Goal: Information Seeking & Learning: Learn about a topic

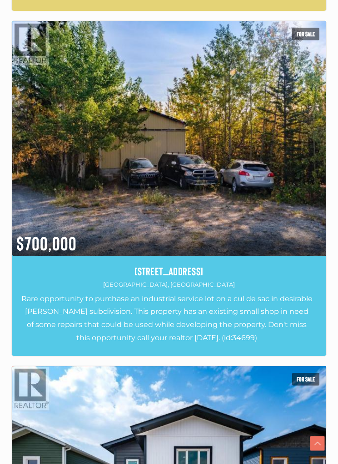
scroll to position [623, 0]
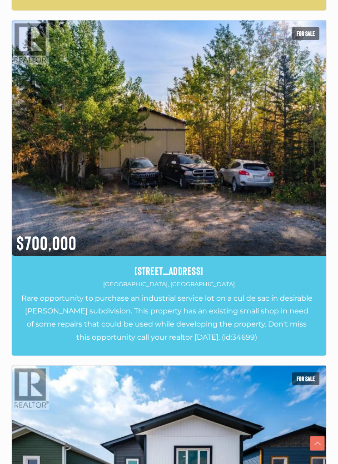
click at [274, 198] on img at bounding box center [169, 138] width 314 height 236
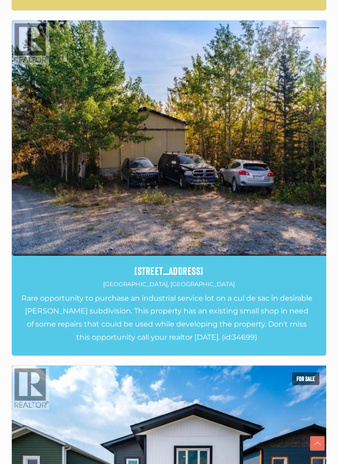
click at [287, 165] on img at bounding box center [169, 138] width 314 height 236
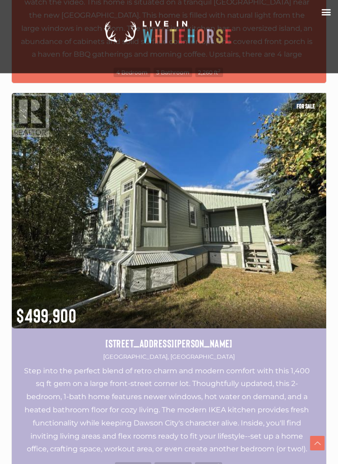
scroll to position [5991, 0]
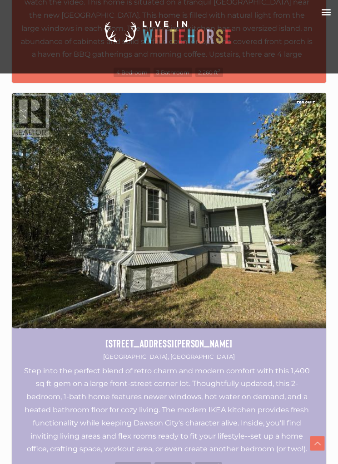
click at [274, 240] on img at bounding box center [169, 211] width 314 height 236
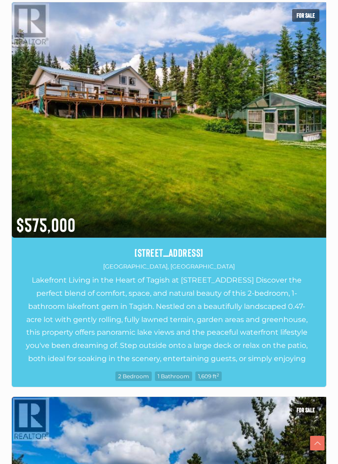
scroll to position [8450, 0]
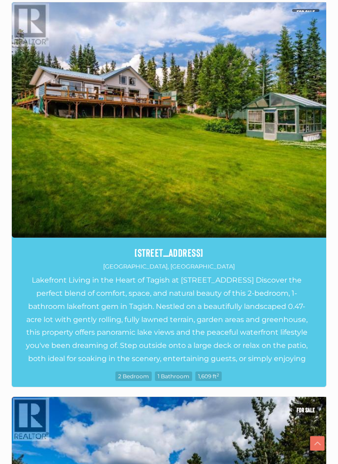
click at [252, 161] on img at bounding box center [169, 120] width 314 height 236
click at [257, 120] on img at bounding box center [169, 120] width 314 height 236
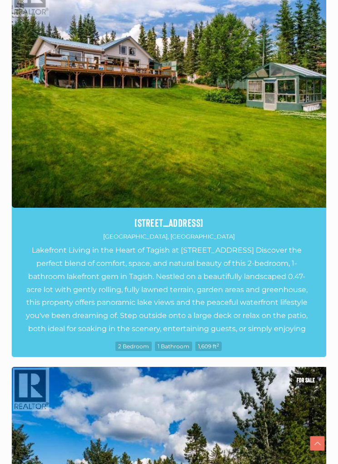
click at [292, 208] on img at bounding box center [169, 90] width 314 height 236
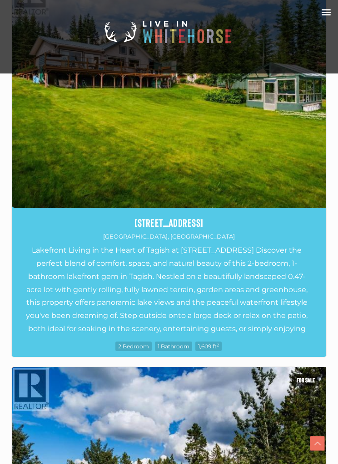
click at [273, 203] on img at bounding box center [169, 90] width 314 height 236
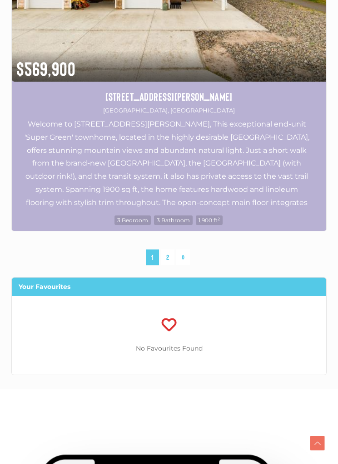
scroll to position [9398, 0]
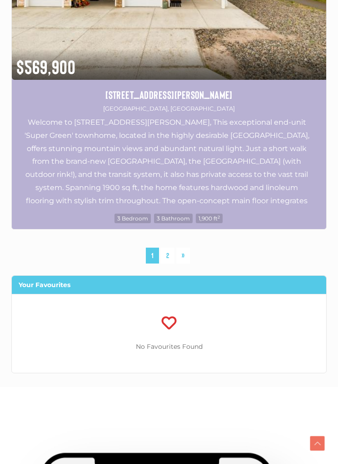
click at [167, 248] on link "2" at bounding box center [168, 256] width 14 height 16
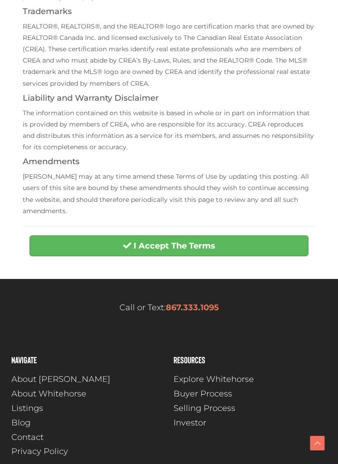
scroll to position [309, 0]
click at [240, 239] on button "I Accept The Terms" at bounding box center [168, 246] width 279 height 21
click at [182, 241] on strong "I Accept The Terms" at bounding box center [174, 246] width 82 height 10
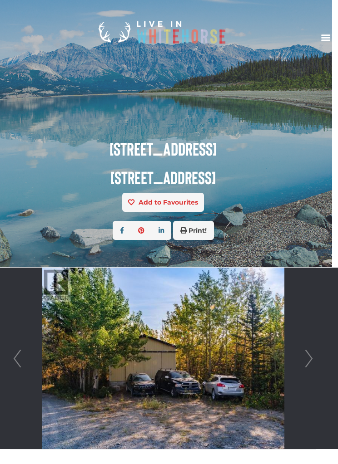
scroll to position [0, 6]
click at [307, 356] on link "Next" at bounding box center [309, 359] width 14 height 182
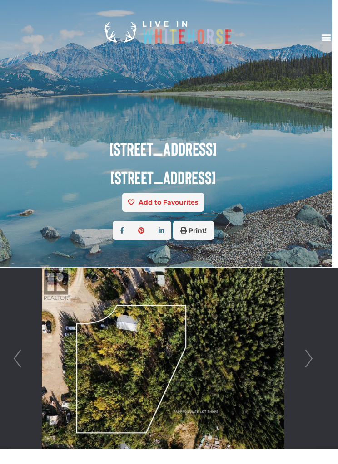
click at [306, 359] on link "Next" at bounding box center [309, 359] width 14 height 182
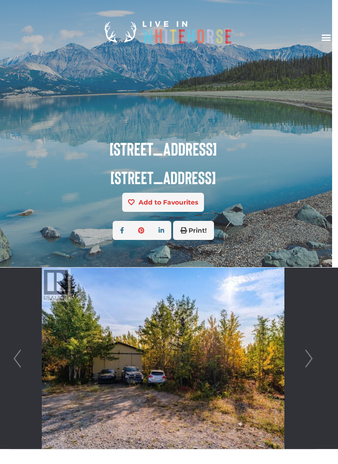
click at [308, 356] on link "Next" at bounding box center [309, 359] width 14 height 182
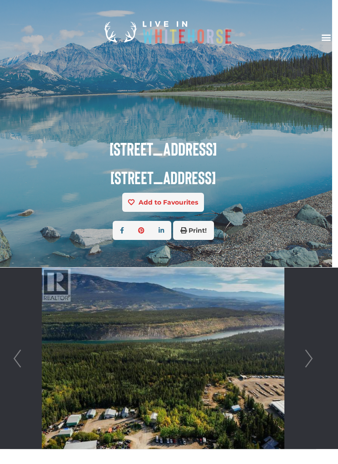
click at [306, 360] on link "Next" at bounding box center [309, 359] width 14 height 182
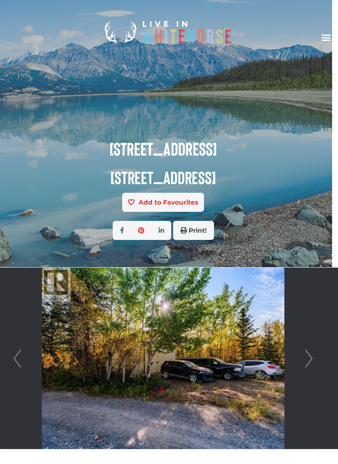
click at [306, 358] on link "Next" at bounding box center [309, 359] width 14 height 182
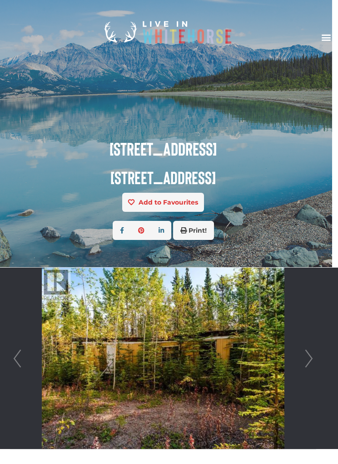
click at [304, 359] on link "Next" at bounding box center [309, 359] width 14 height 182
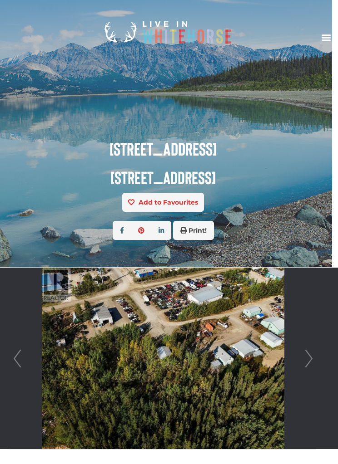
click at [305, 359] on link "Next" at bounding box center [309, 359] width 14 height 182
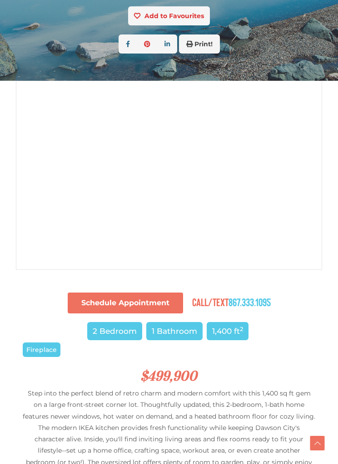
scroll to position [187, 0]
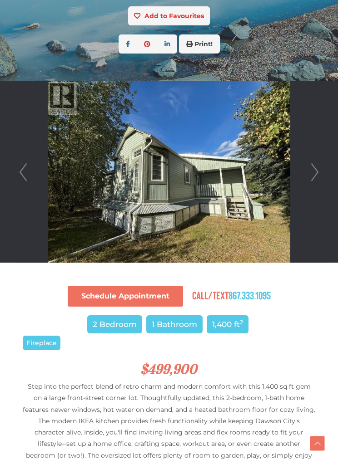
click at [310, 174] on link "Next" at bounding box center [315, 172] width 14 height 182
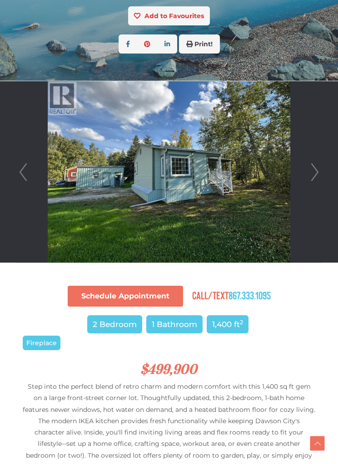
click at [313, 176] on link "Next" at bounding box center [315, 172] width 14 height 182
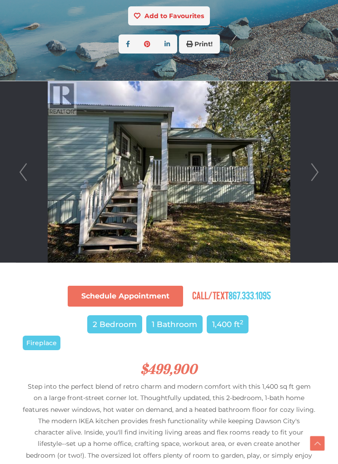
click at [311, 176] on link "Next" at bounding box center [315, 172] width 14 height 182
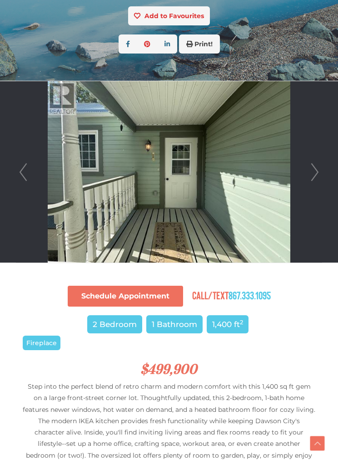
click at [314, 175] on link "Next" at bounding box center [315, 172] width 14 height 182
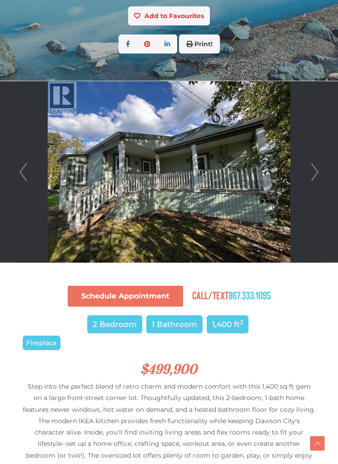
click at [309, 179] on link "Next" at bounding box center [315, 172] width 14 height 182
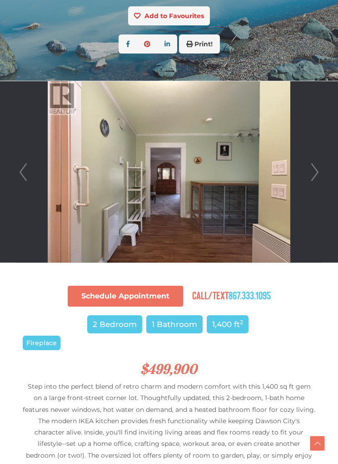
click at [320, 175] on link "Next" at bounding box center [315, 172] width 14 height 182
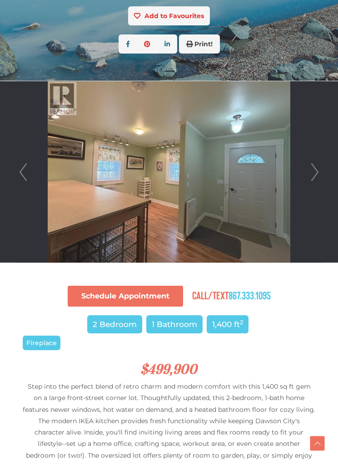
click at [314, 170] on link "Next" at bounding box center [315, 172] width 14 height 182
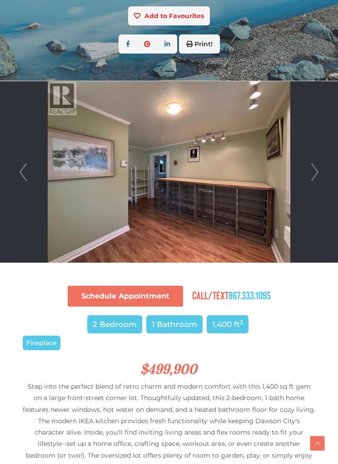
click at [313, 169] on link "Next" at bounding box center [315, 172] width 14 height 182
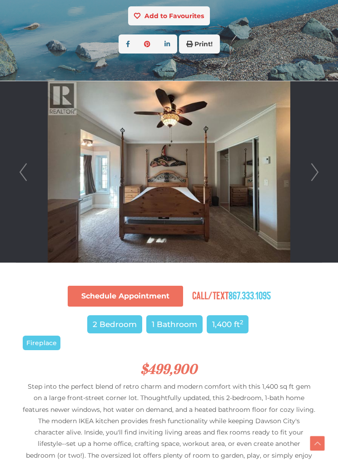
click at [314, 172] on link "Next" at bounding box center [315, 172] width 14 height 182
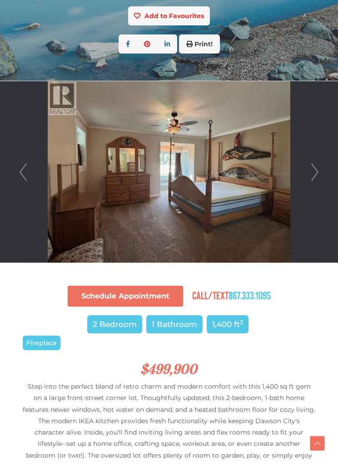
click at [314, 177] on link "Next" at bounding box center [315, 172] width 14 height 182
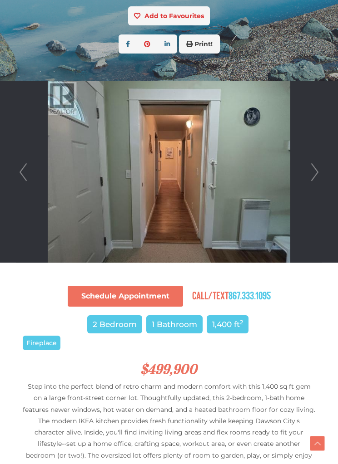
click at [313, 174] on link "Next" at bounding box center [315, 172] width 14 height 182
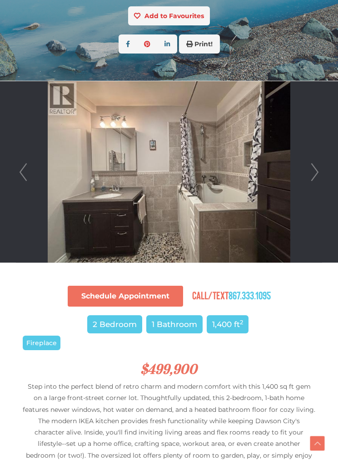
click at [310, 168] on link "Next" at bounding box center [315, 172] width 14 height 182
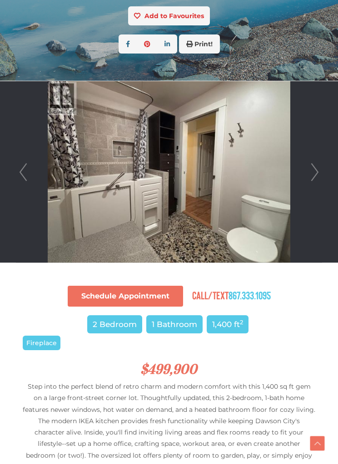
click at [311, 173] on link "Next" at bounding box center [315, 172] width 14 height 182
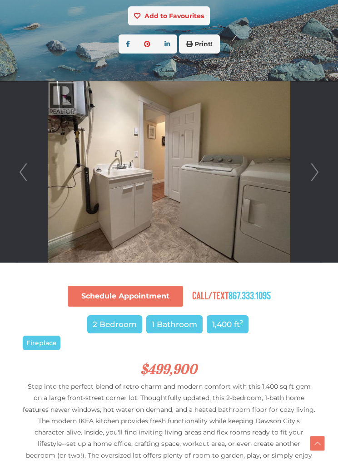
click at [310, 175] on link "Next" at bounding box center [315, 172] width 14 height 182
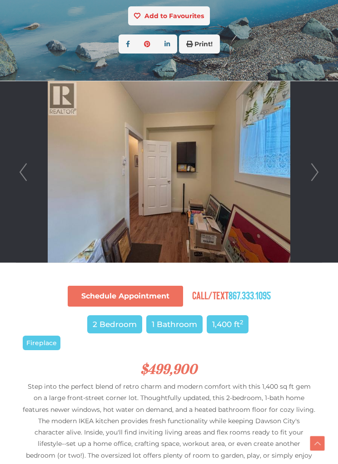
click at [310, 176] on link "Next" at bounding box center [315, 172] width 14 height 182
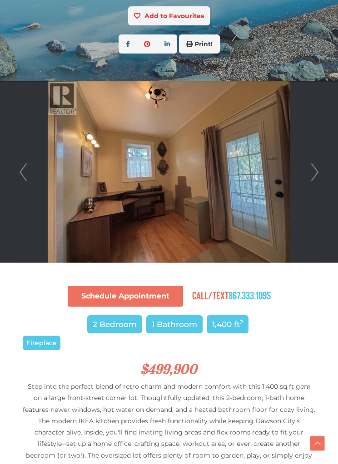
click at [312, 172] on link "Next" at bounding box center [315, 172] width 14 height 182
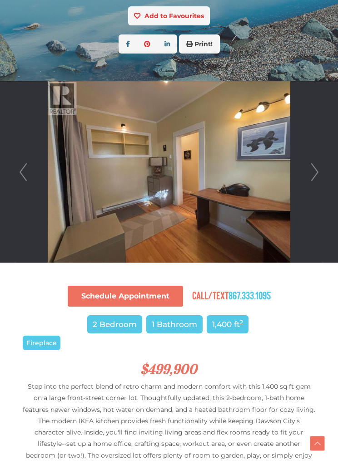
click at [309, 178] on link "Next" at bounding box center [315, 172] width 14 height 182
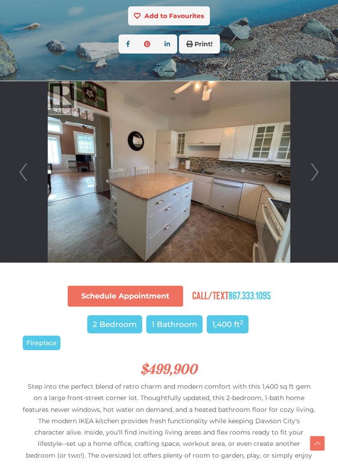
click at [310, 173] on link "Next" at bounding box center [315, 172] width 14 height 182
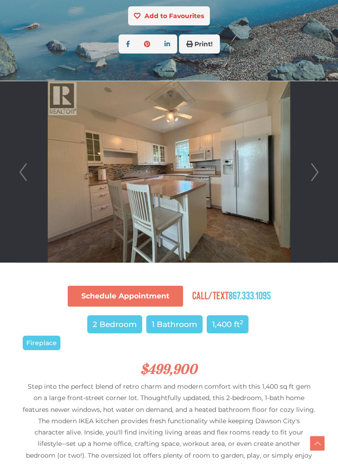
click at [310, 171] on link "Next" at bounding box center [315, 172] width 14 height 182
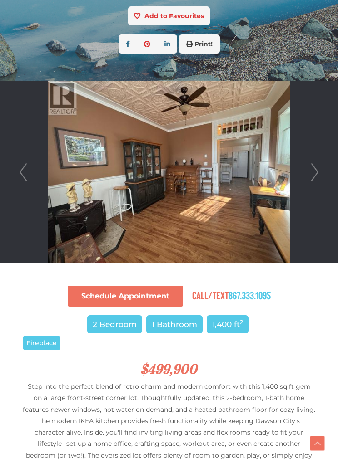
click at [313, 173] on link "Next" at bounding box center [315, 172] width 14 height 182
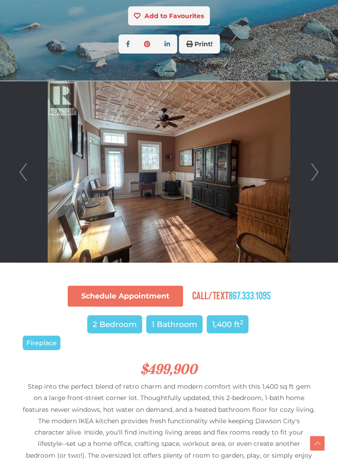
click at [314, 169] on link "Next" at bounding box center [315, 172] width 14 height 182
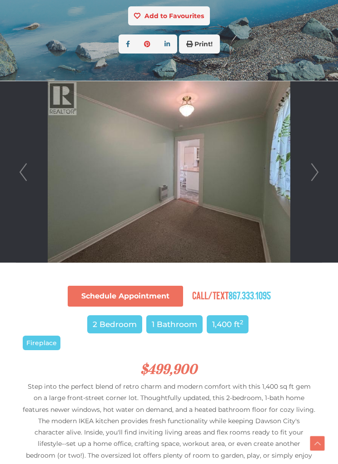
click at [313, 173] on link "Next" at bounding box center [315, 172] width 14 height 182
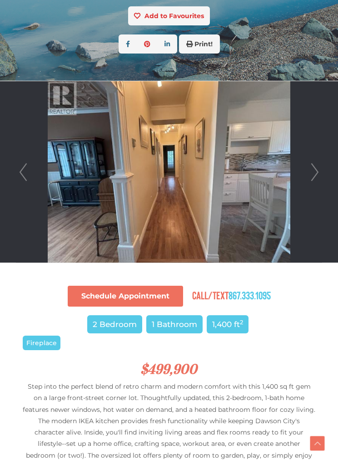
click at [308, 178] on link "Next" at bounding box center [315, 172] width 14 height 182
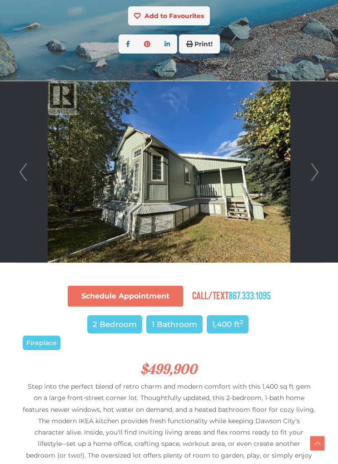
click at [309, 179] on link "Next" at bounding box center [315, 172] width 14 height 182
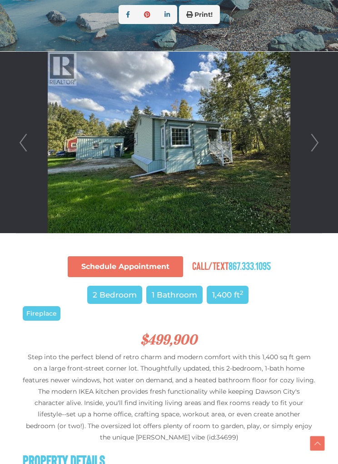
scroll to position [216, 0]
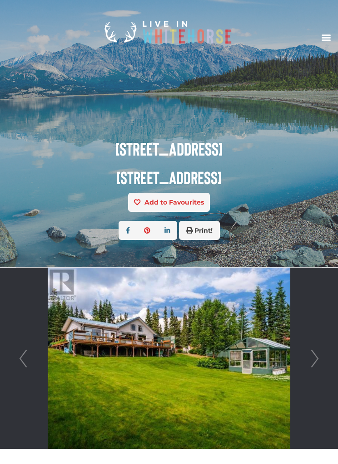
click at [318, 359] on link "Next" at bounding box center [315, 359] width 14 height 182
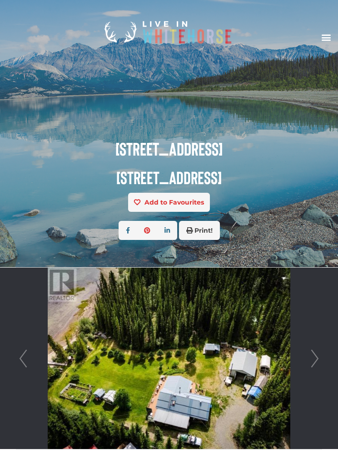
click at [317, 358] on link "Next" at bounding box center [315, 359] width 14 height 182
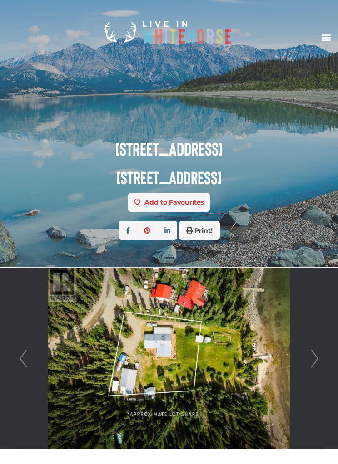
click at [314, 355] on link "Next" at bounding box center [315, 359] width 14 height 182
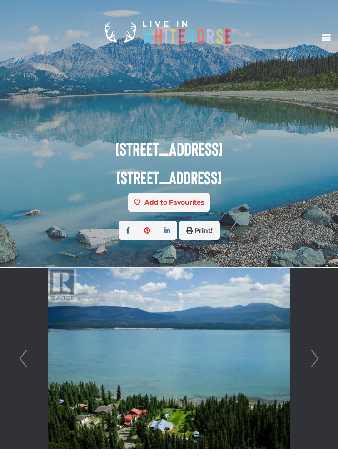
click at [314, 354] on link "Next" at bounding box center [315, 359] width 14 height 182
